Goal: Task Accomplishment & Management: Manage account settings

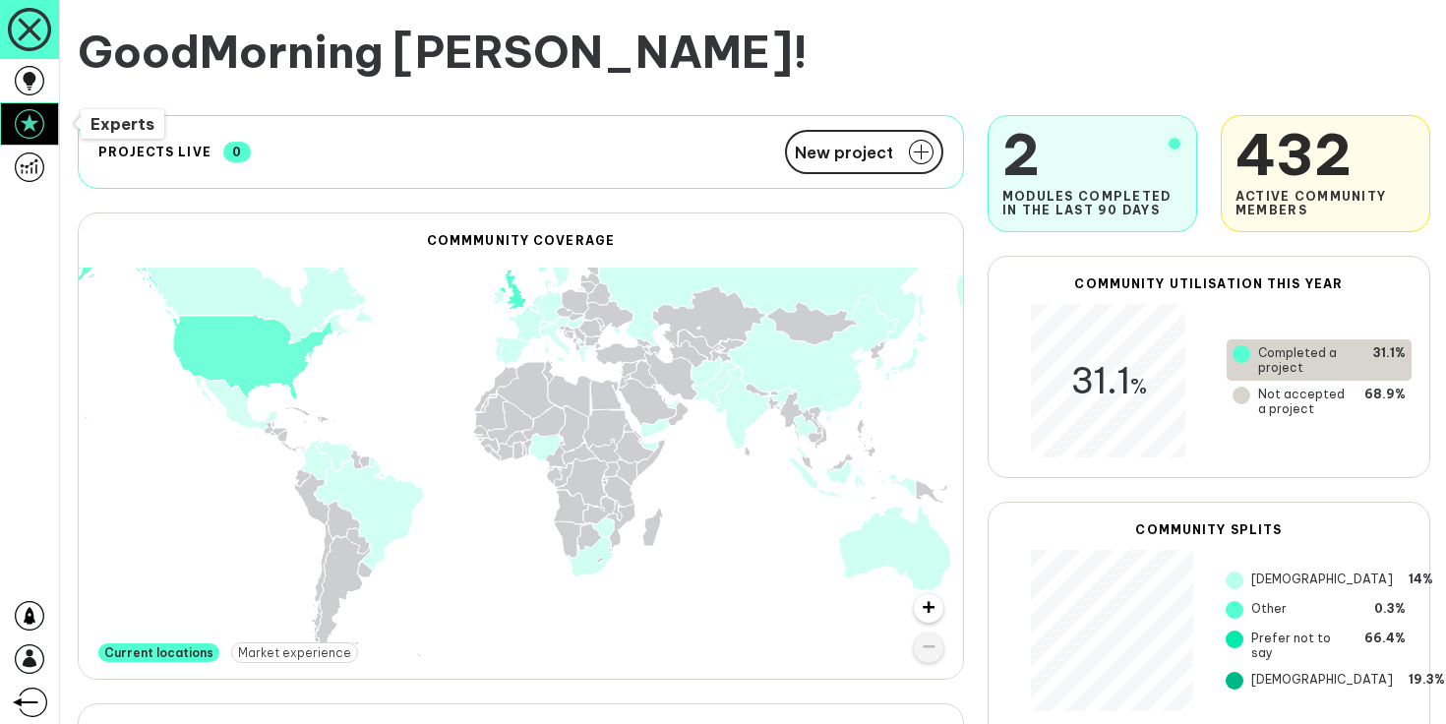
click at [43, 133] on icon at bounding box center [30, 124] width 30 height 30
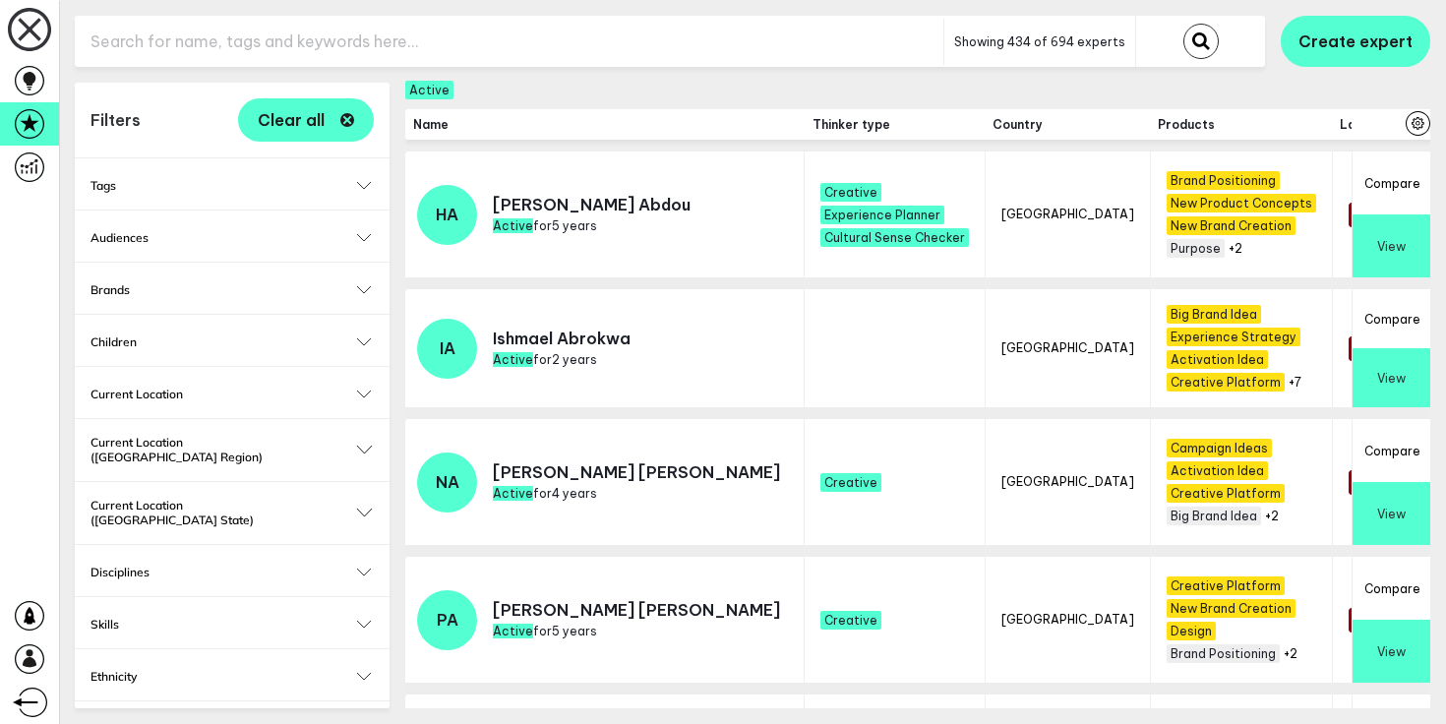
click at [155, 41] on input "text" at bounding box center [509, 42] width 869 height 48
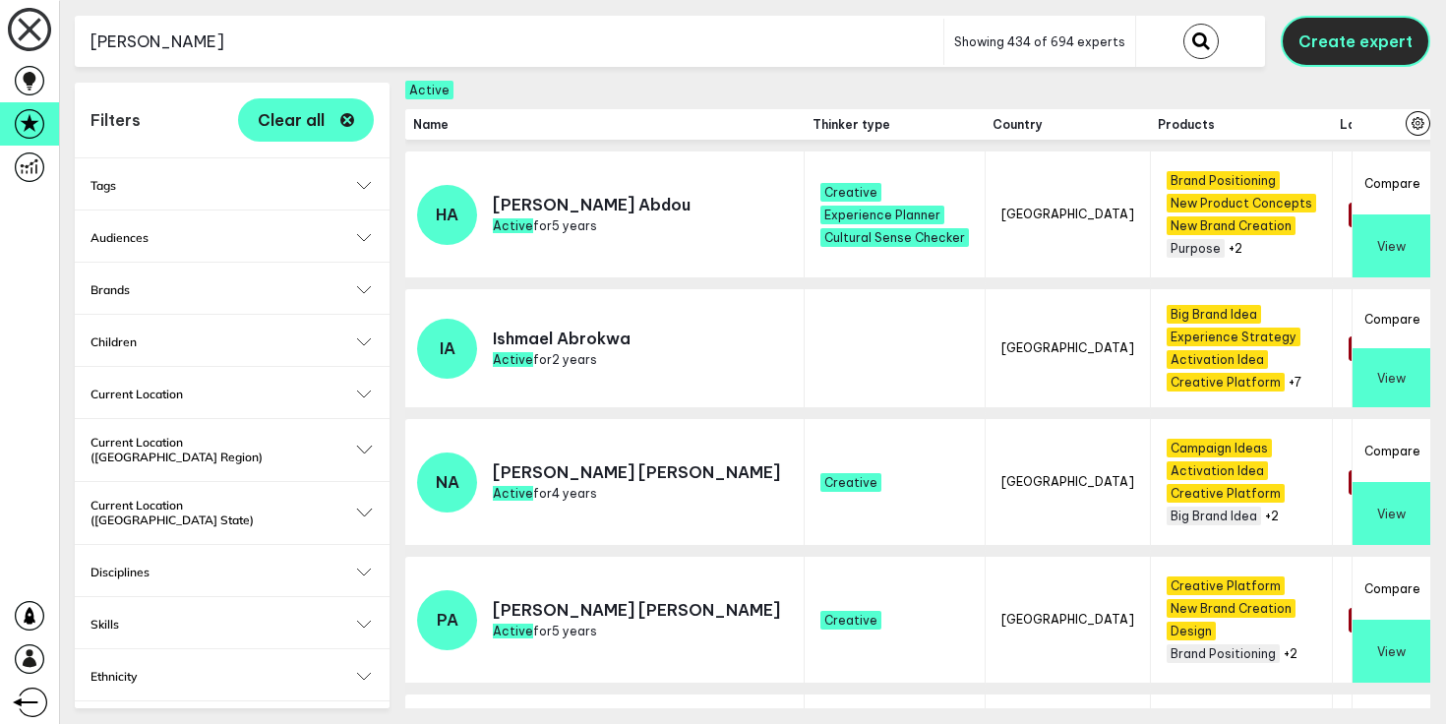
type input "[PERSON_NAME]"
click at [1397, 17] on button "Create expert" at bounding box center [1356, 41] width 150 height 51
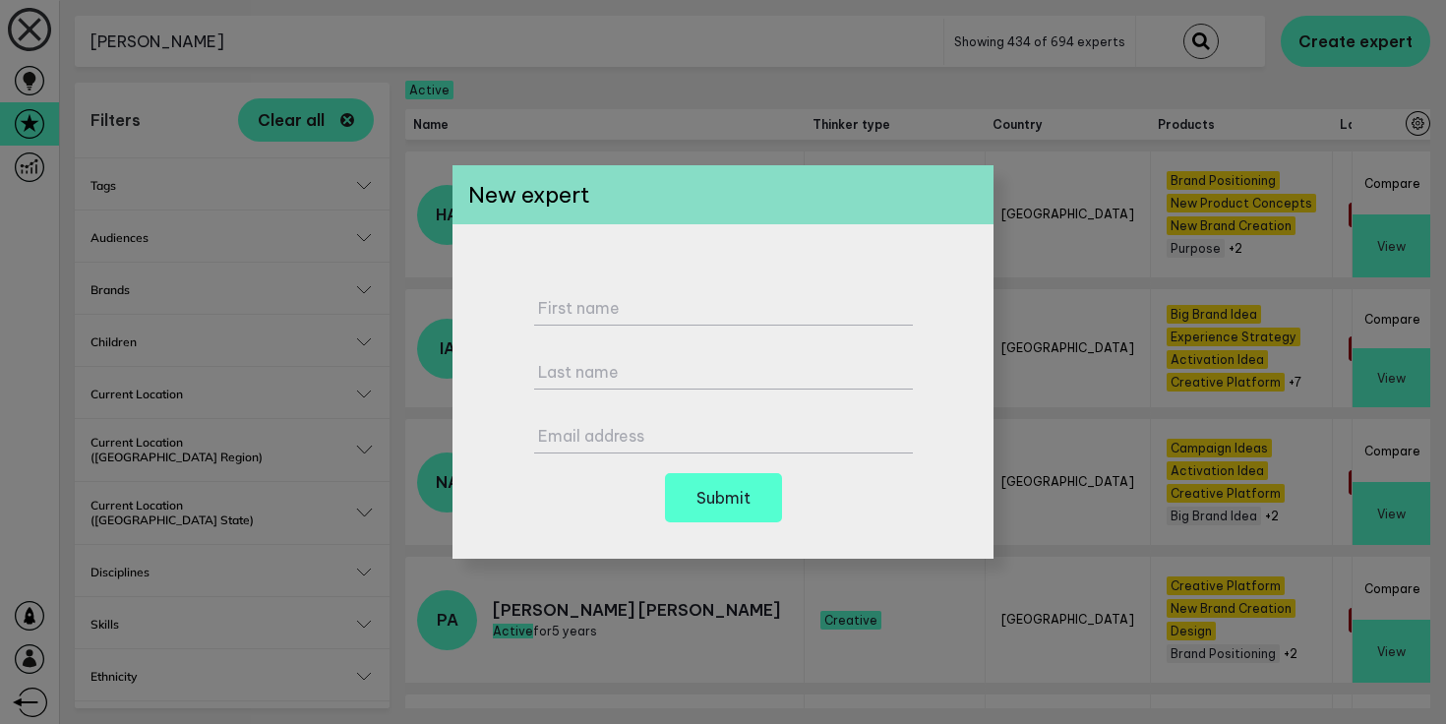
click at [491, 344] on div "First name Last name Email address Submit" at bounding box center [723, 391] width 541 height 335
click at [420, 327] on div at bounding box center [723, 362] width 1446 height 724
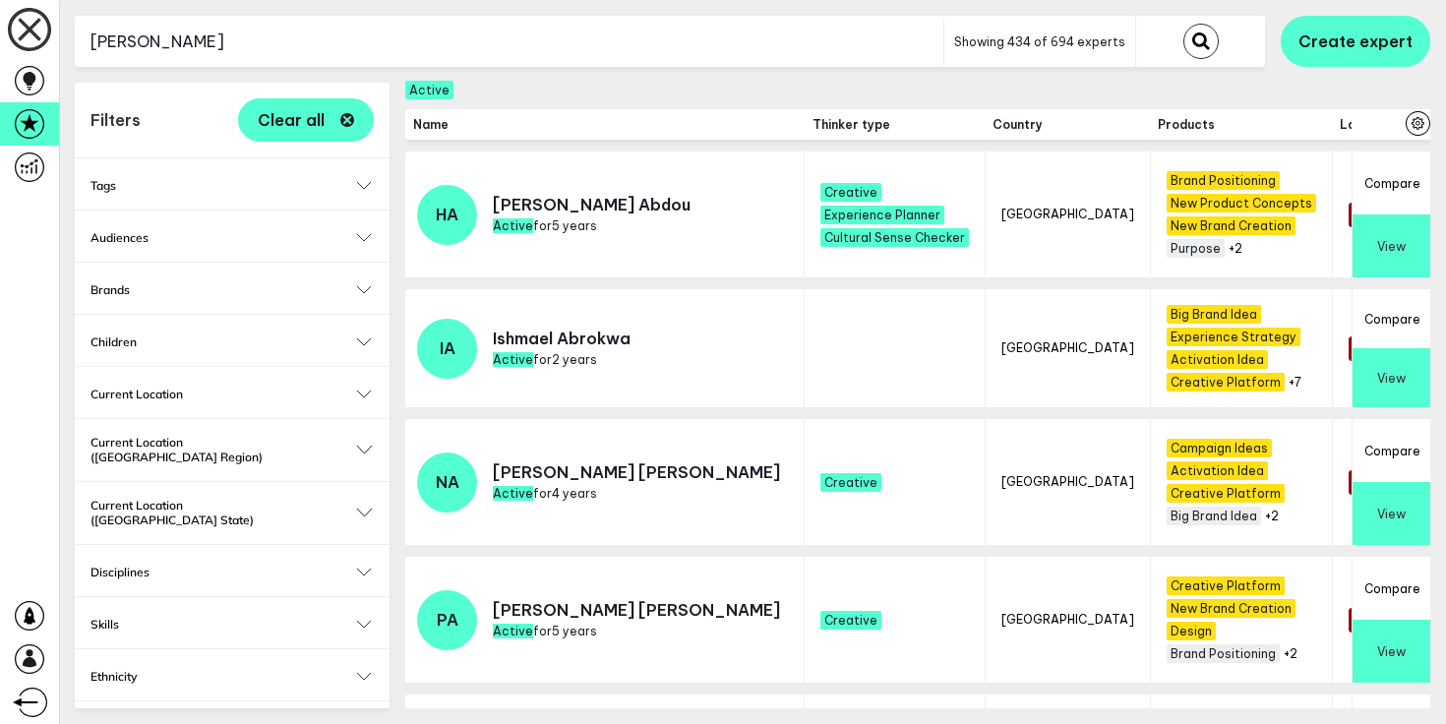
click at [305, 54] on input "[PERSON_NAME]" at bounding box center [509, 42] width 869 height 48
click at [1184, 24] on button "submit" at bounding box center [1201, 41] width 35 height 35
checkbox input "false"
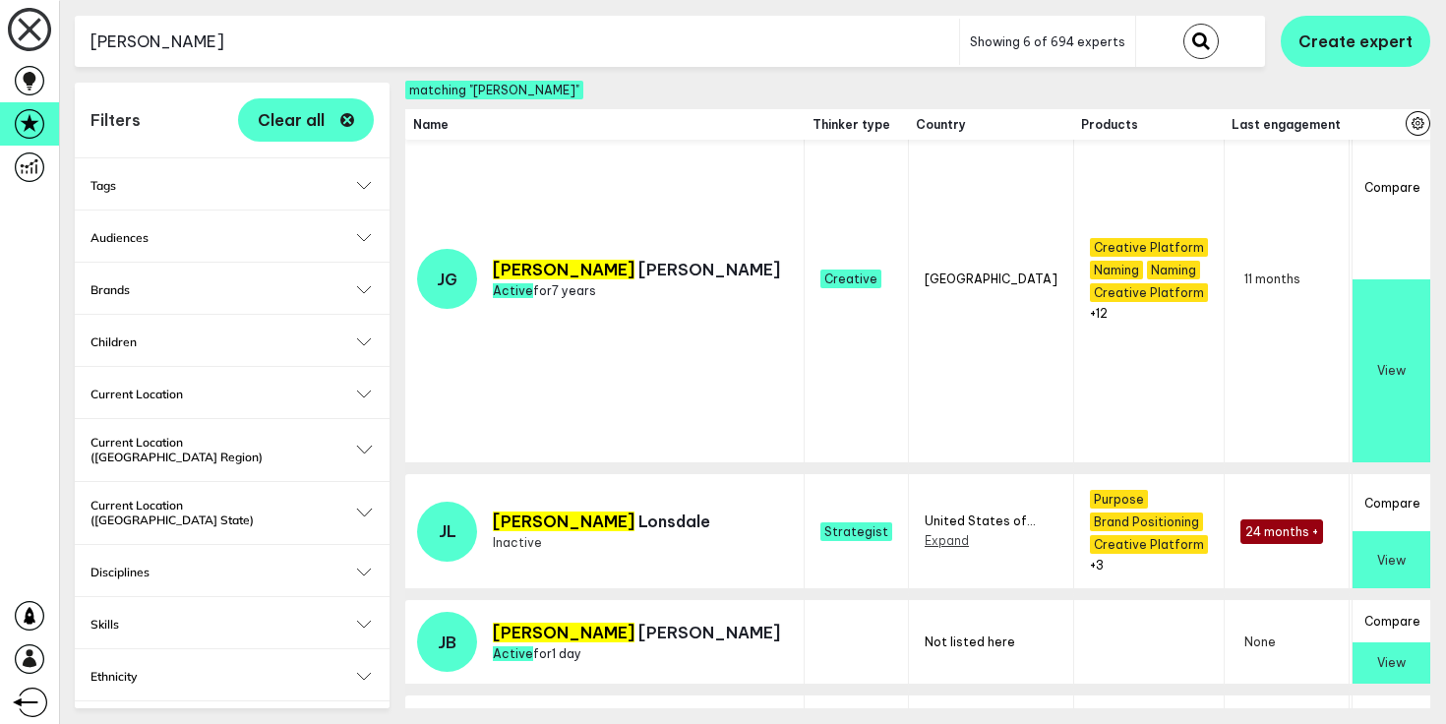
scroll to position [441, 0]
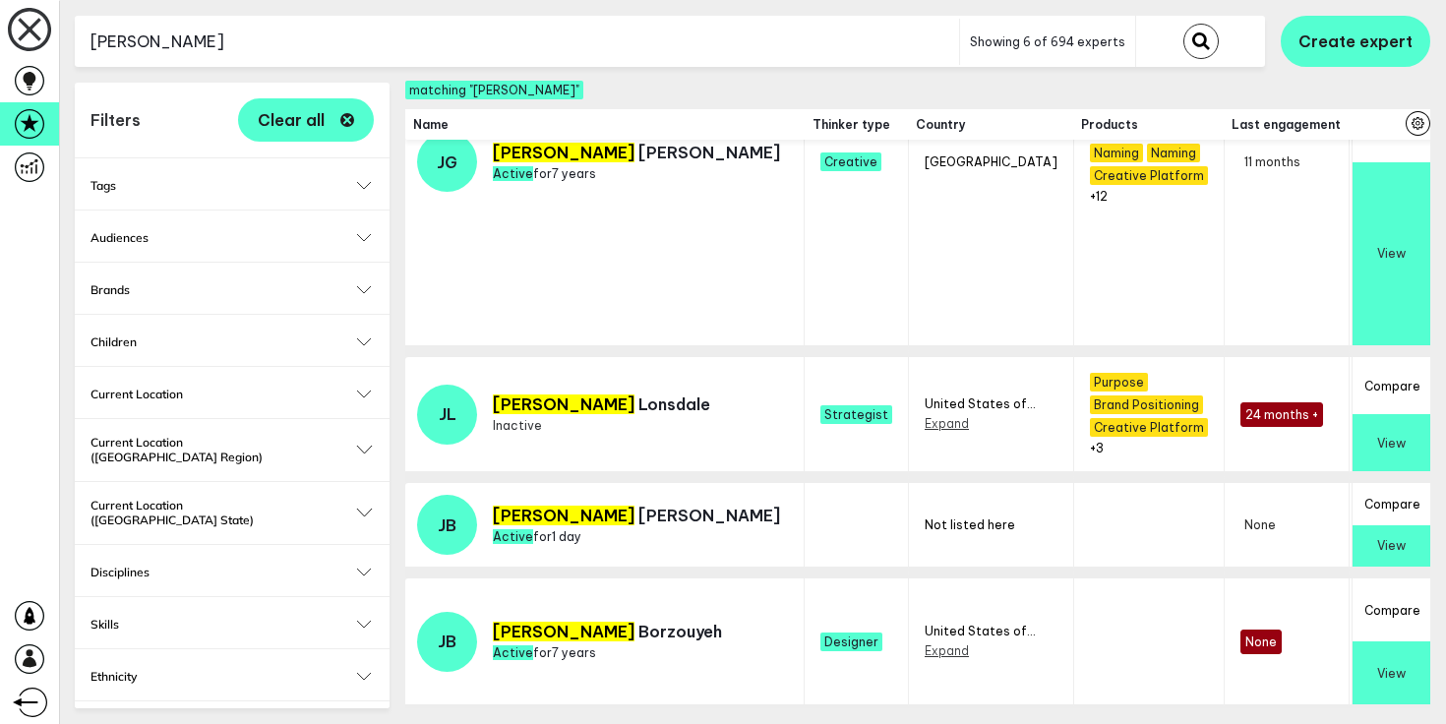
click at [1403, 535] on button "View" at bounding box center [1392, 546] width 78 height 42
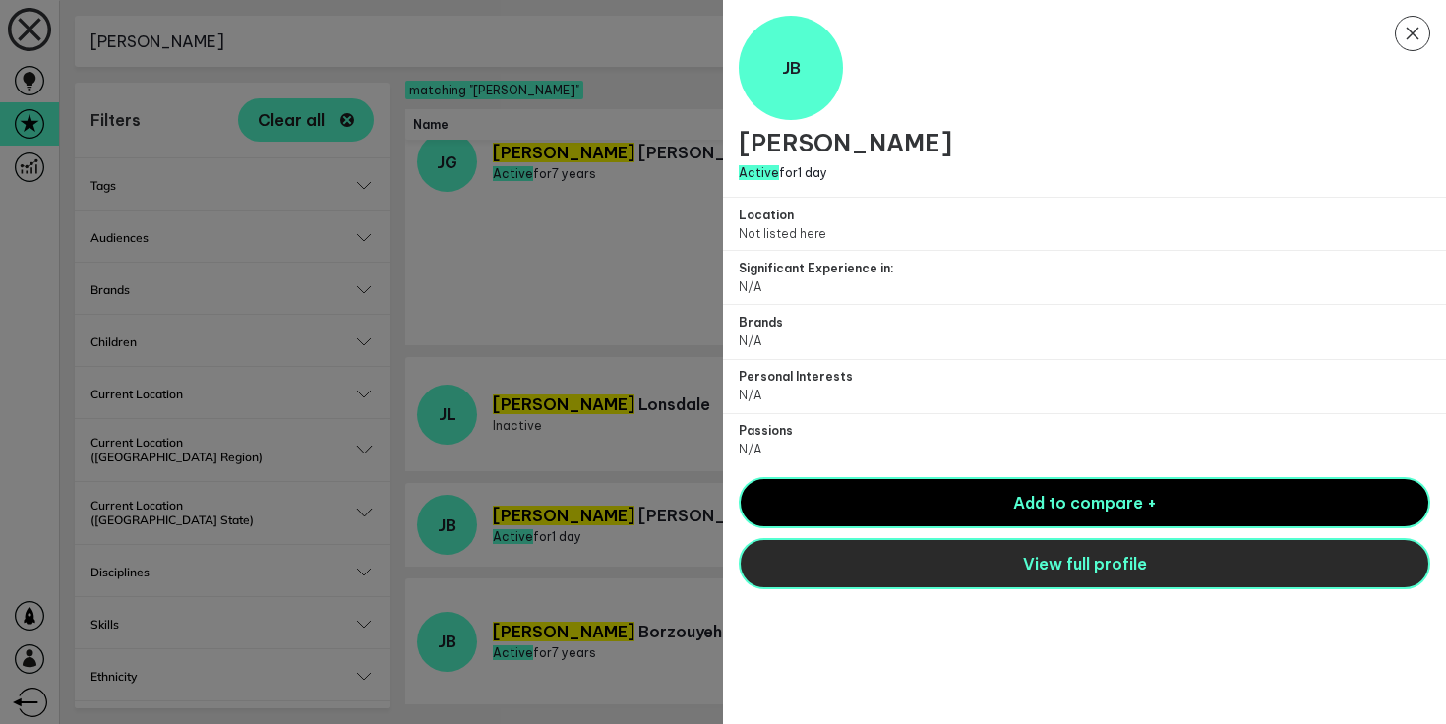
click at [1154, 568] on button "View full profile" at bounding box center [1085, 563] width 692 height 51
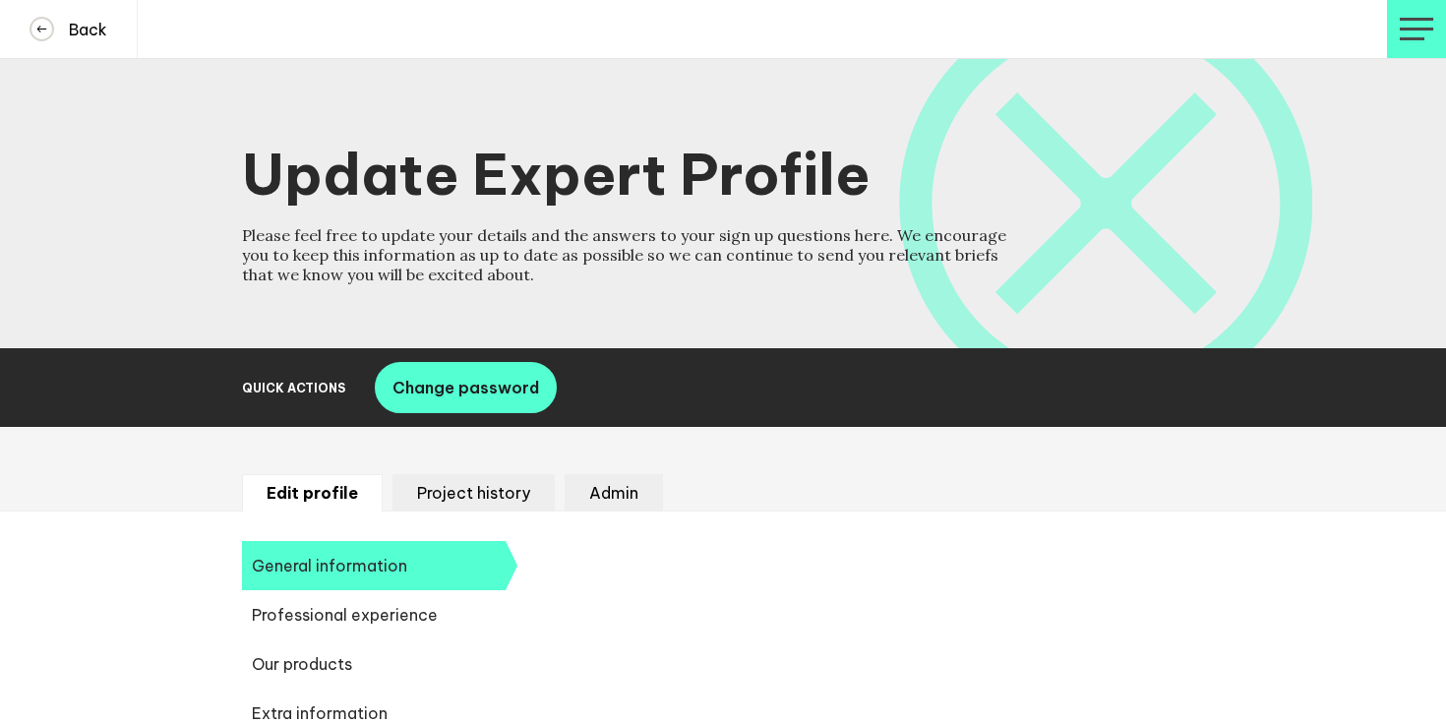
select select "19092"
select select "20252"
select select "19088"
select select "19187"
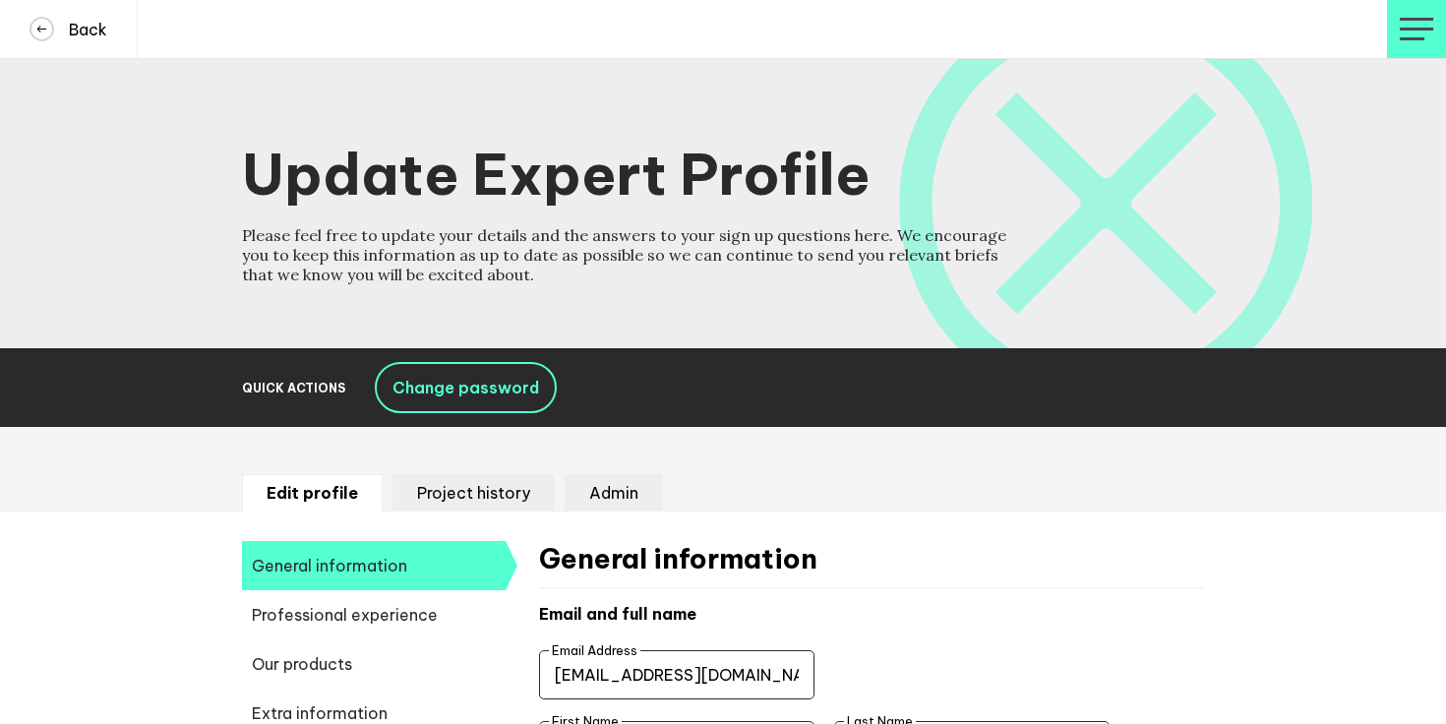
click at [480, 380] on span "Change password" at bounding box center [466, 388] width 147 height 20
